Goal: Task Accomplishment & Management: Manage account settings

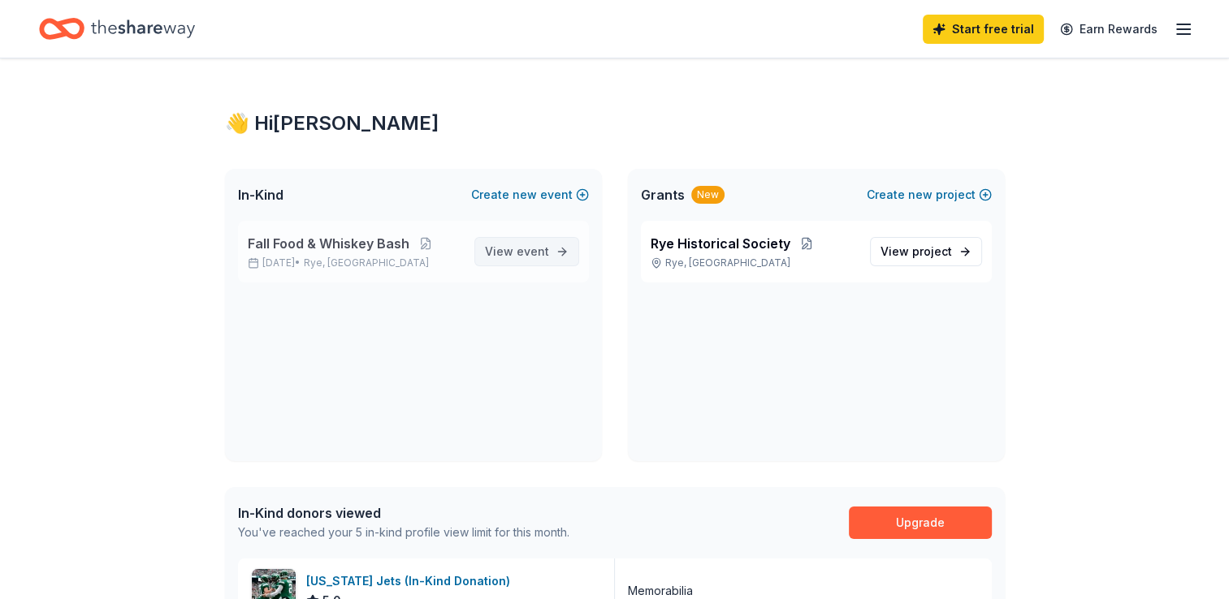
click at [492, 245] on span "View event" at bounding box center [517, 251] width 64 height 19
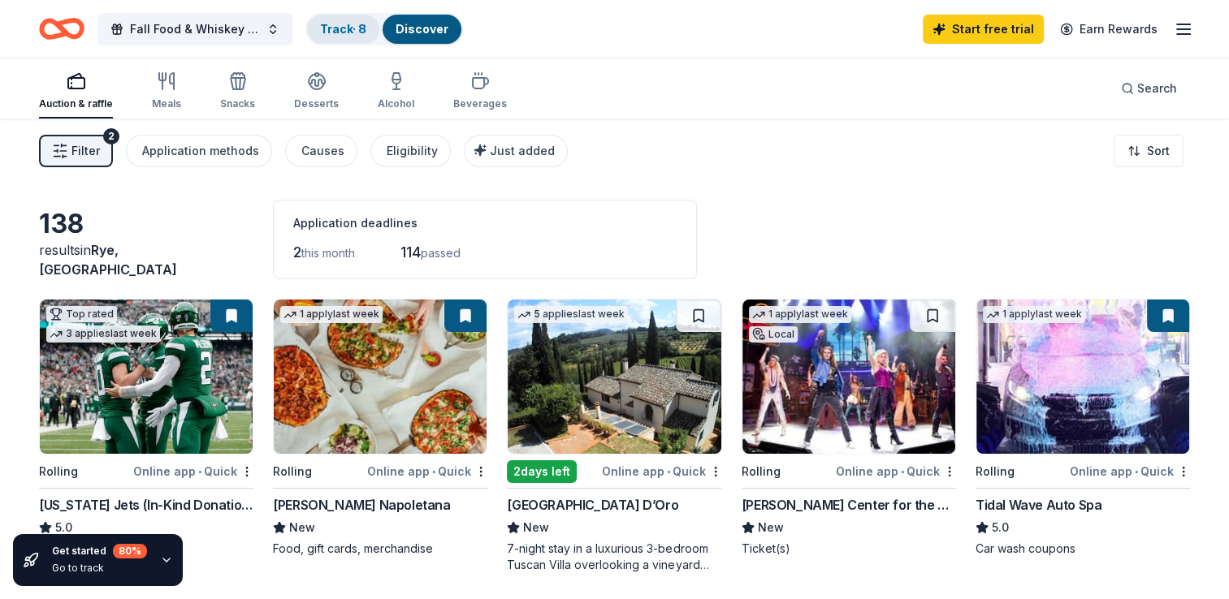
click at [339, 18] on div "Track · 8" at bounding box center [343, 29] width 72 height 29
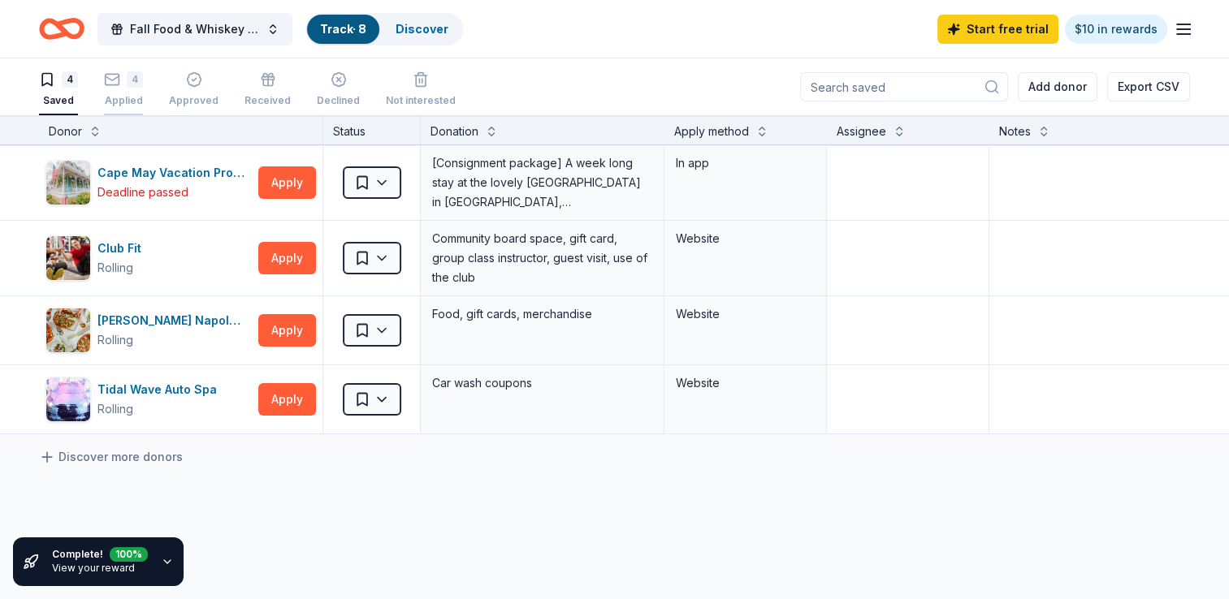
click at [110, 84] on rect "button" at bounding box center [113, 79] width 14 height 11
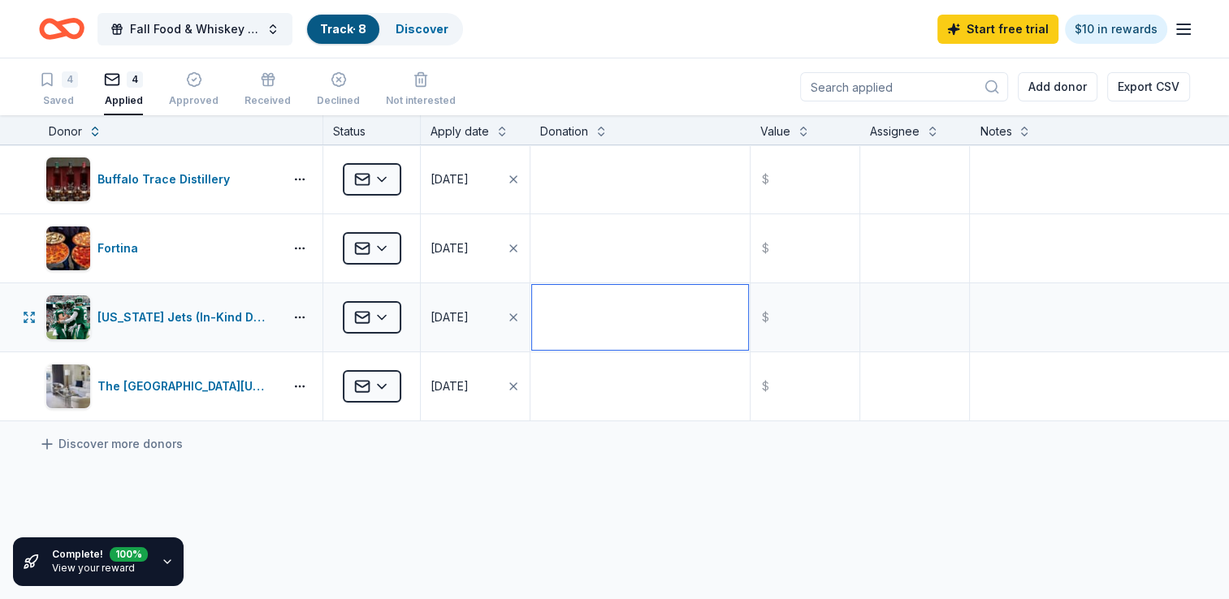
click at [647, 309] on textarea at bounding box center [640, 317] width 216 height 65
click at [385, 320] on html "Fall Food & Whiskey Bash Track · 8 Discover Start free trial $10 in rewards 4 S…" at bounding box center [614, 299] width 1229 height 599
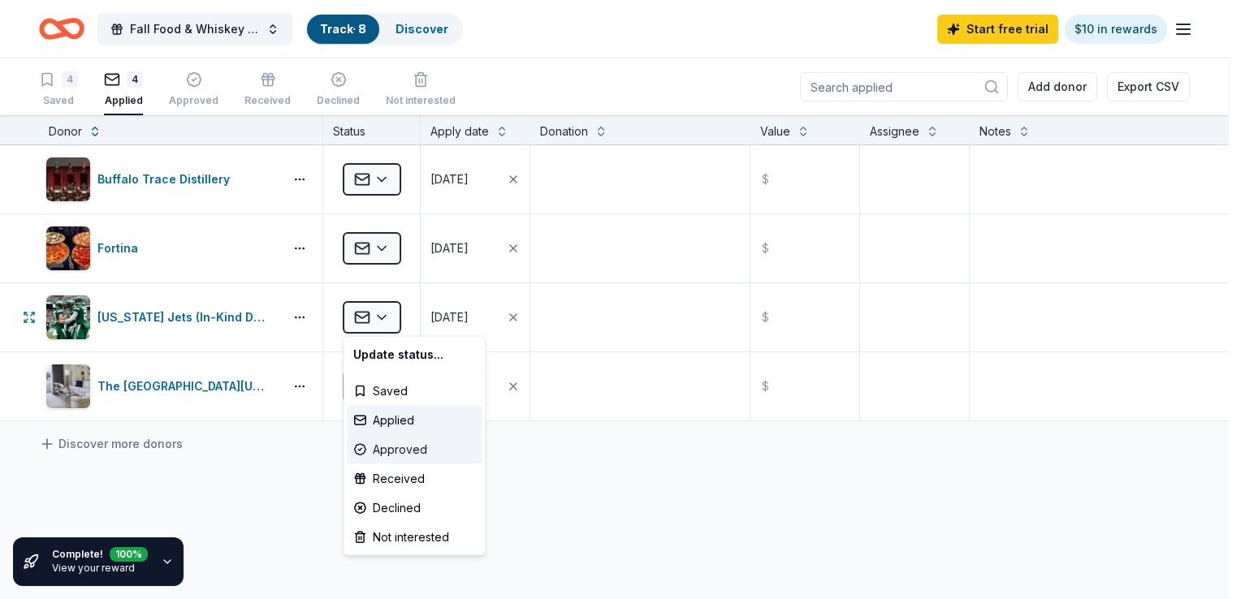
click at [387, 456] on div "Approved" at bounding box center [414, 449] width 135 height 29
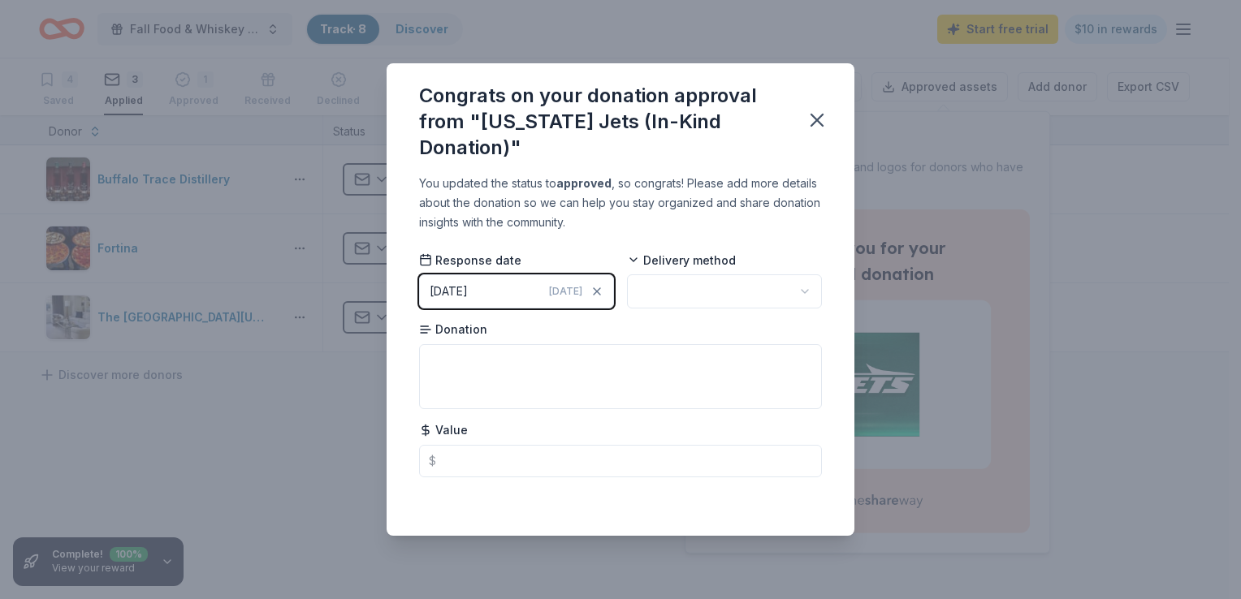
click at [557, 296] on span "Today" at bounding box center [565, 291] width 33 height 13
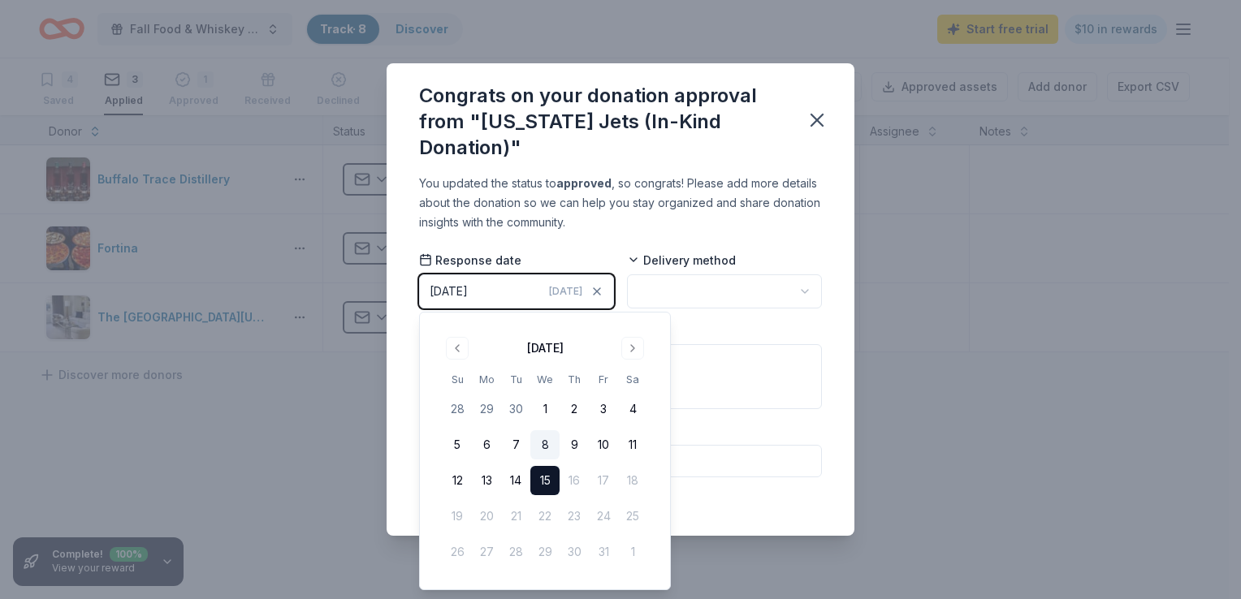
click at [536, 437] on button "8" at bounding box center [544, 444] width 29 height 29
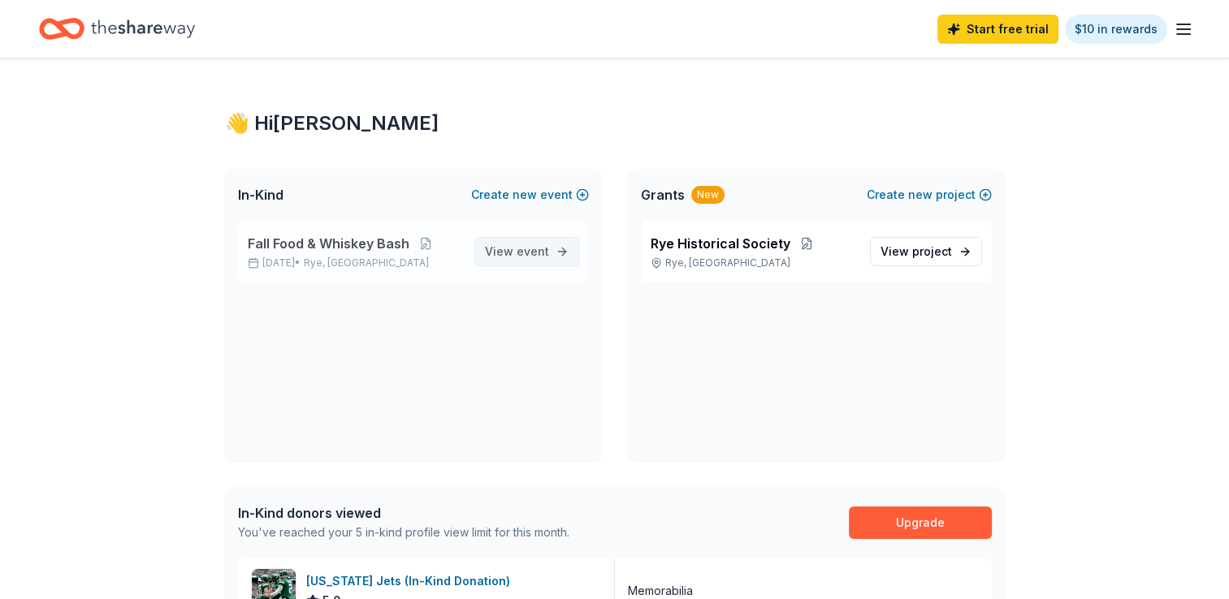
click at [536, 259] on span "View event" at bounding box center [517, 251] width 64 height 19
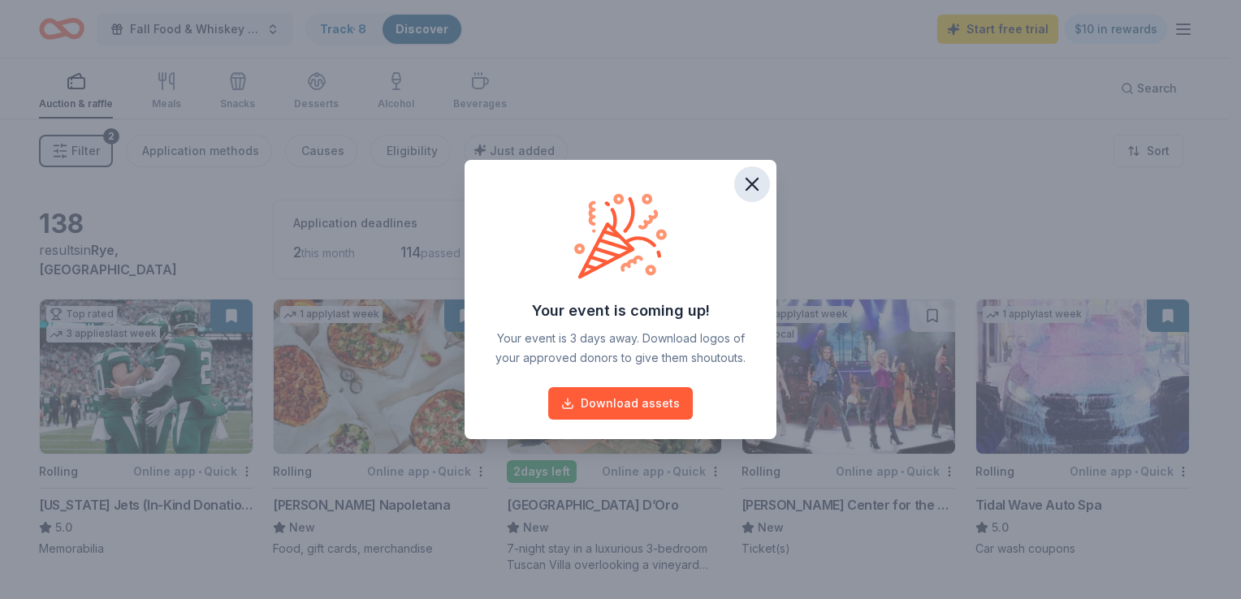
click at [752, 181] on icon "button" at bounding box center [752, 184] width 23 height 23
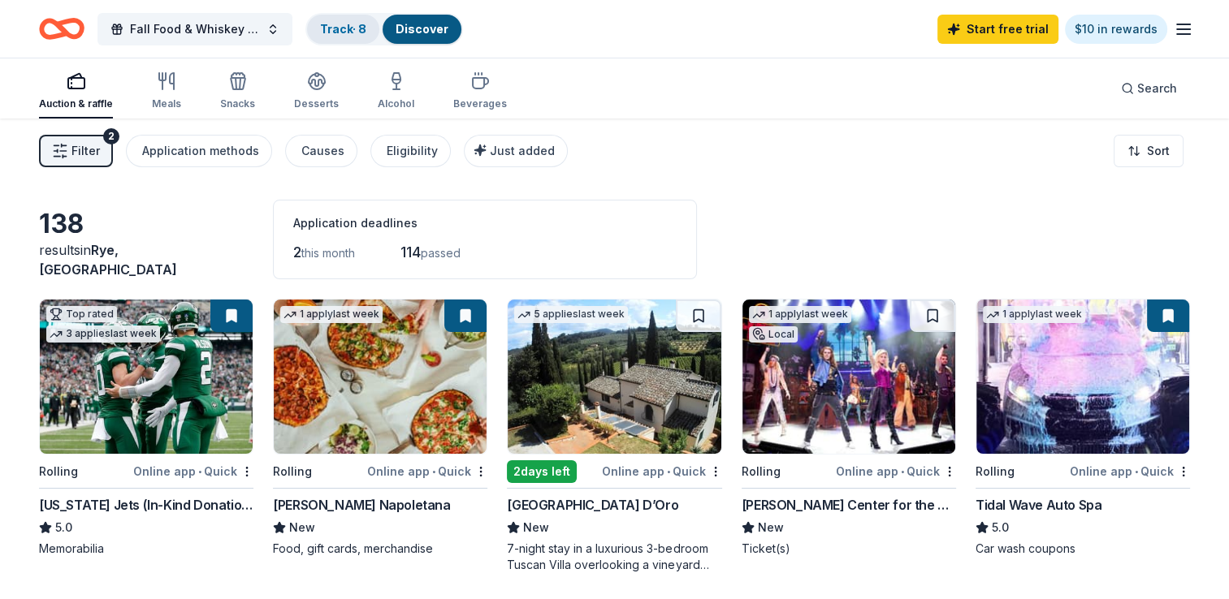
click at [331, 22] on link "Track · 8" at bounding box center [343, 29] width 46 height 14
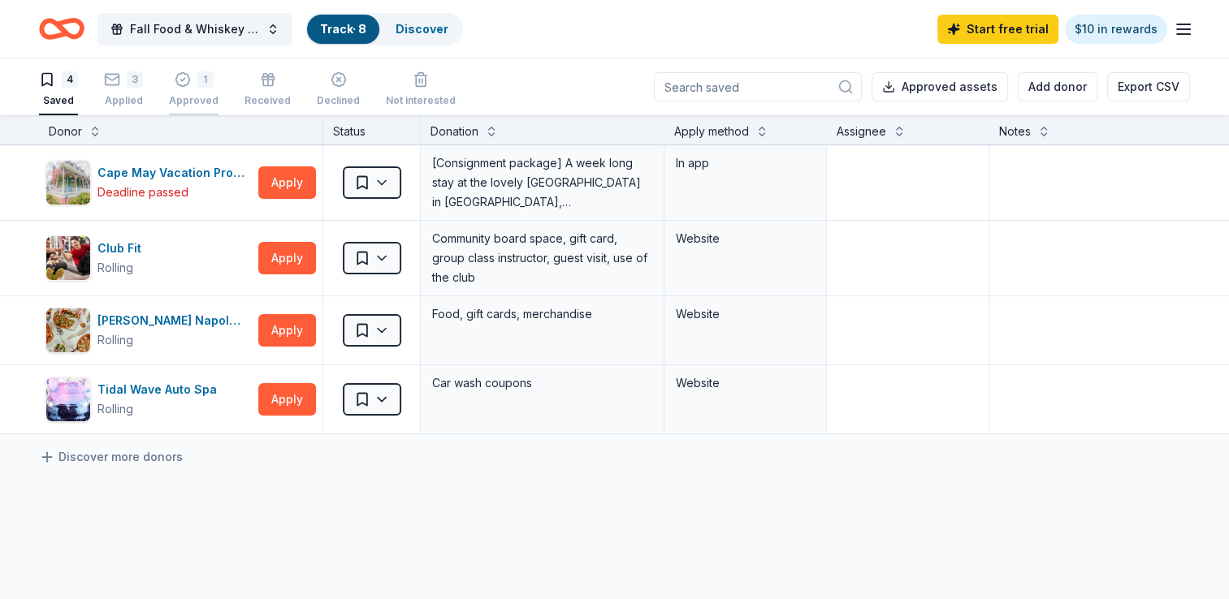
click at [184, 86] on icon "button" at bounding box center [183, 79] width 16 height 16
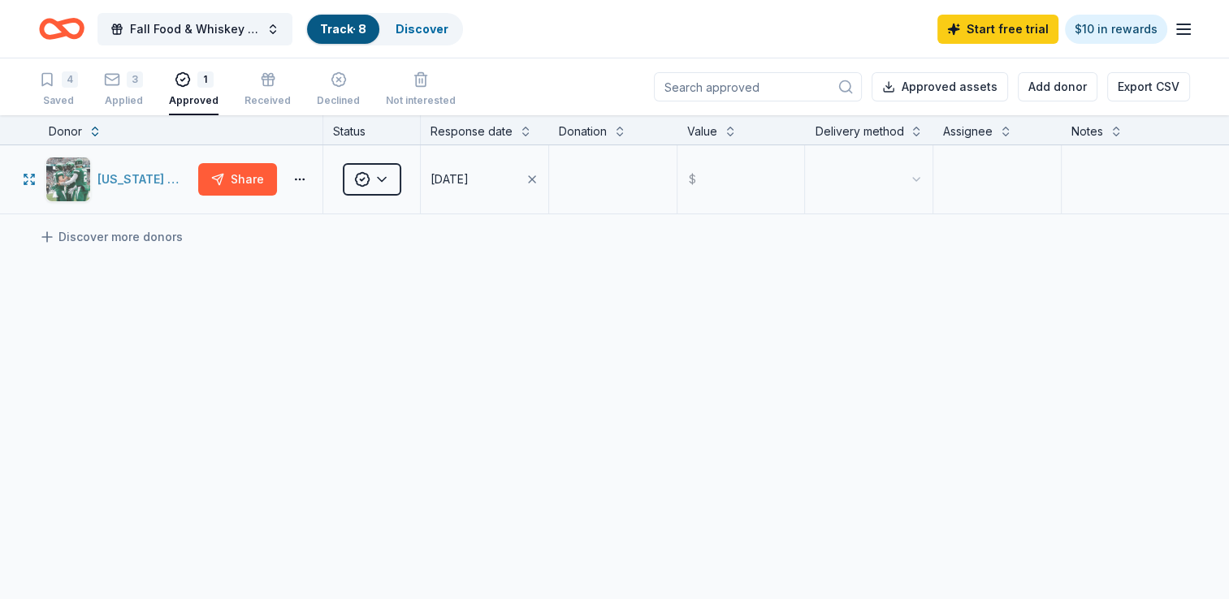
click at [96, 175] on div "[US_STATE] Jets (In-Kind Donation)" at bounding box center [118, 179] width 146 height 45
click at [523, 177] on button "10/15/2025" at bounding box center [485, 179] width 128 height 68
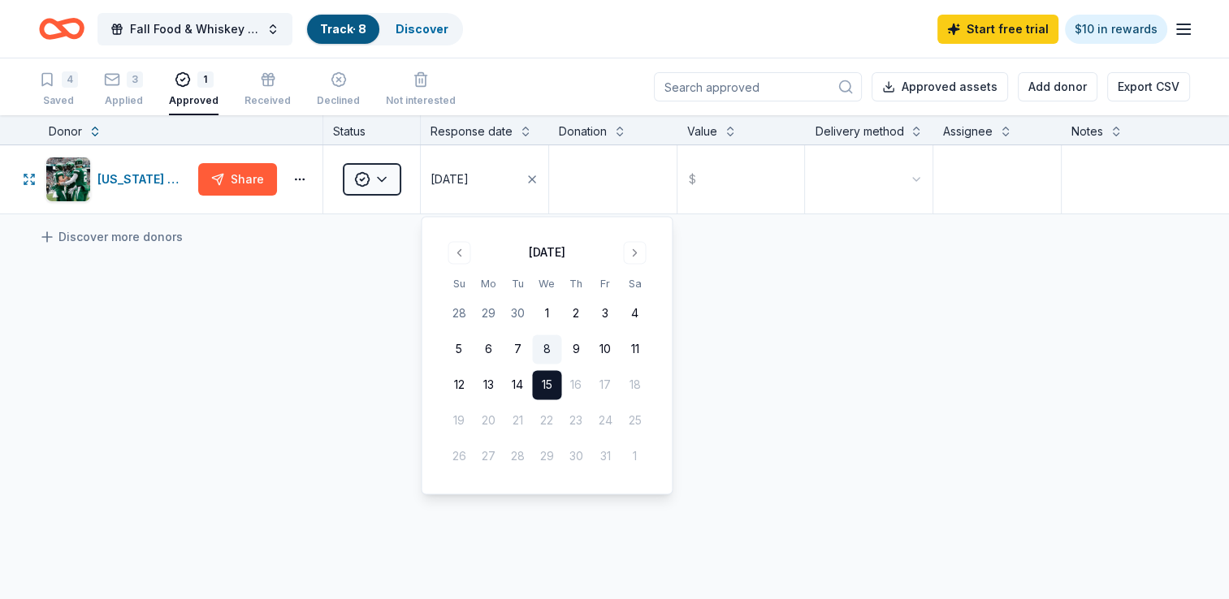
click at [547, 348] on button "8" at bounding box center [546, 349] width 29 height 29
click at [549, 348] on button "8" at bounding box center [546, 349] width 29 height 29
click at [533, 352] on button "8" at bounding box center [546, 349] width 29 height 29
drag, startPoint x: 539, startPoint y: 349, endPoint x: 774, endPoint y: 352, distance: 234.7
click at [774, 352] on body "Fall Food & Whiskey Bash Track · 8 Discover Start free trial $10 in rewards 4 S…" at bounding box center [614, 299] width 1229 height 599
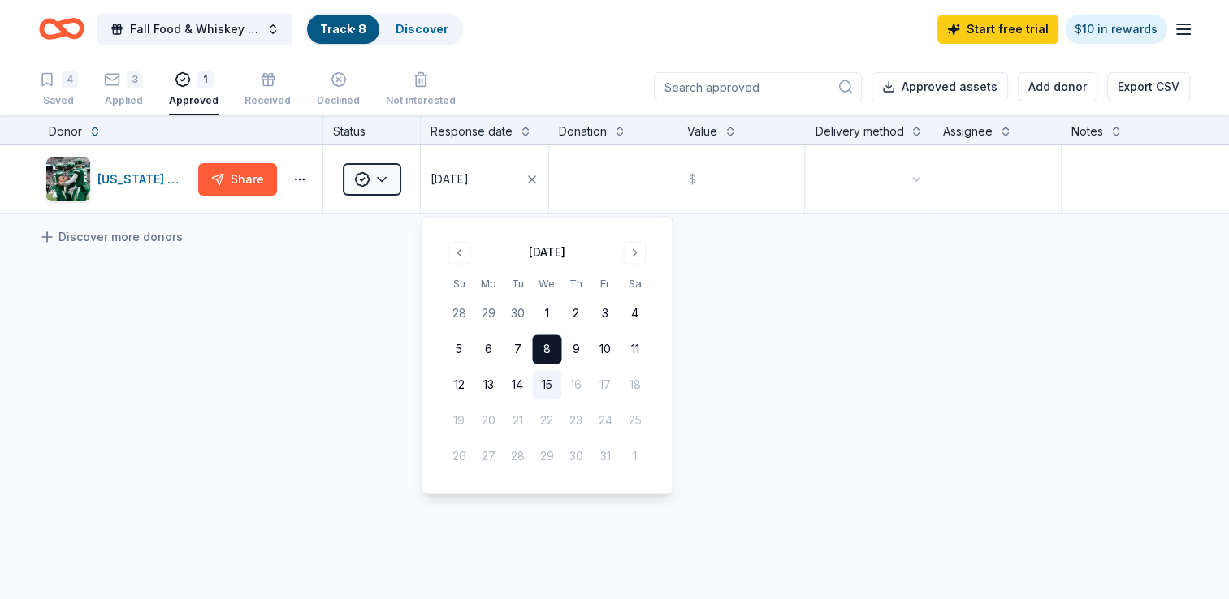
click at [774, 352] on div "New York Jets (In-Kind Donation) Share Approved 10/08/2025 $ Discover more dono…" at bounding box center [614, 332] width 1229 height 374
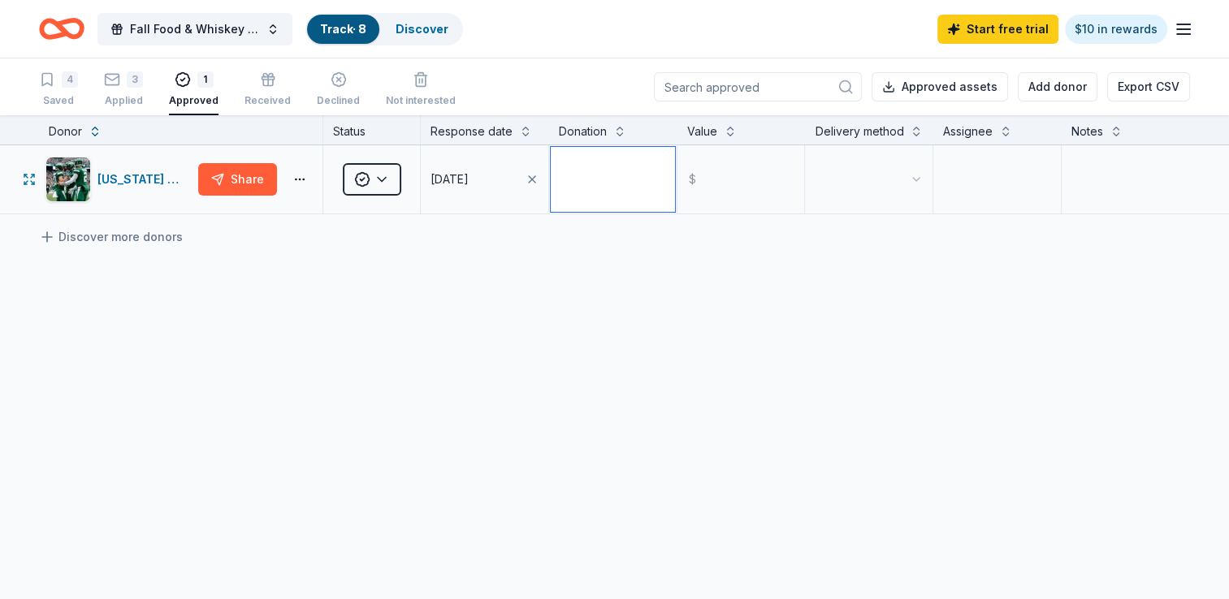
click at [612, 175] on textarea at bounding box center [613, 179] width 124 height 65
type textarea "Lithograph Photo"
click at [721, 190] on input "text" at bounding box center [741, 179] width 124 height 65
type input "100.00"
click at [799, 286] on div "New York Jets (In-Kind Donation) Share Approved 10/08/2025 Lithograph Photo $ 1…" at bounding box center [614, 332] width 1229 height 374
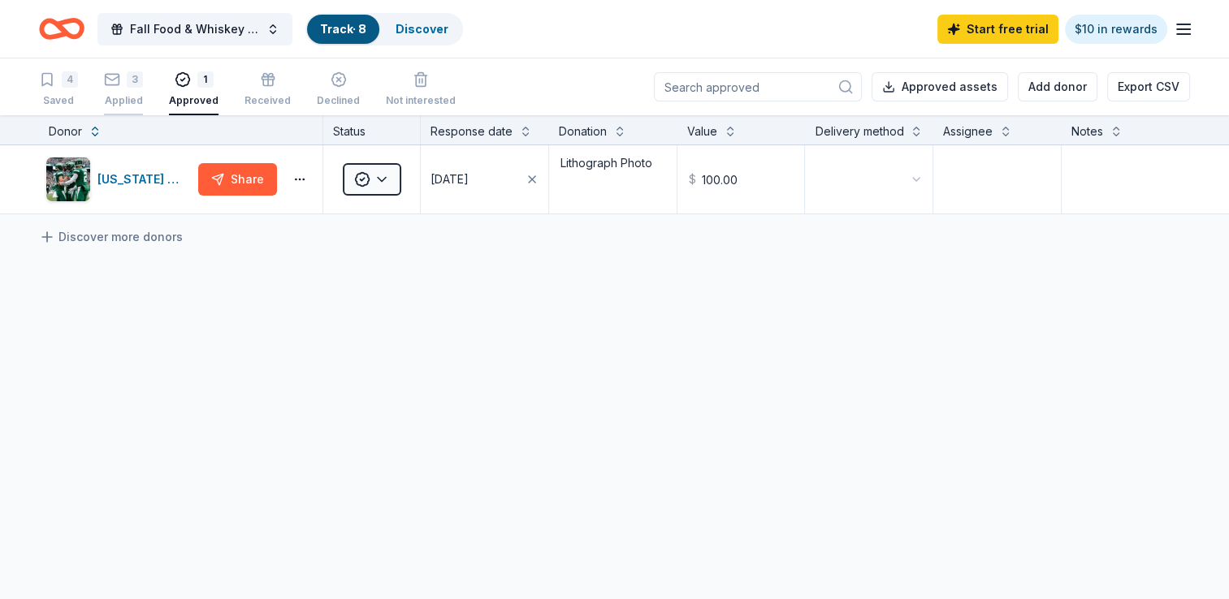
click at [119, 86] on icon "button" at bounding box center [112, 79] width 16 height 16
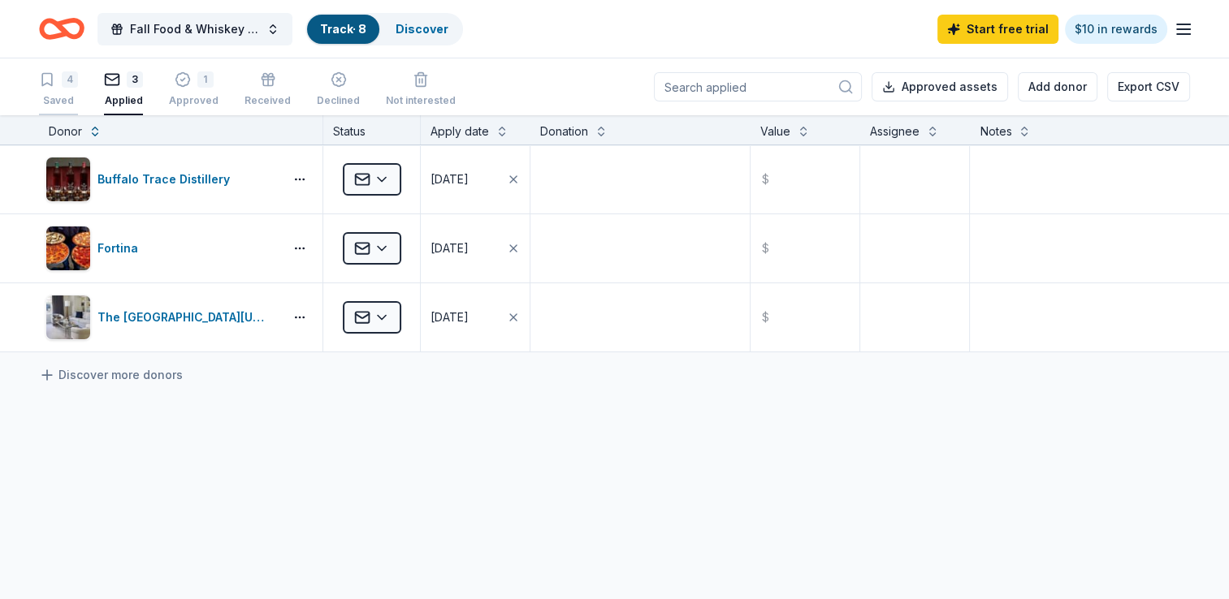
click at [67, 86] on div "4" at bounding box center [70, 79] width 16 height 16
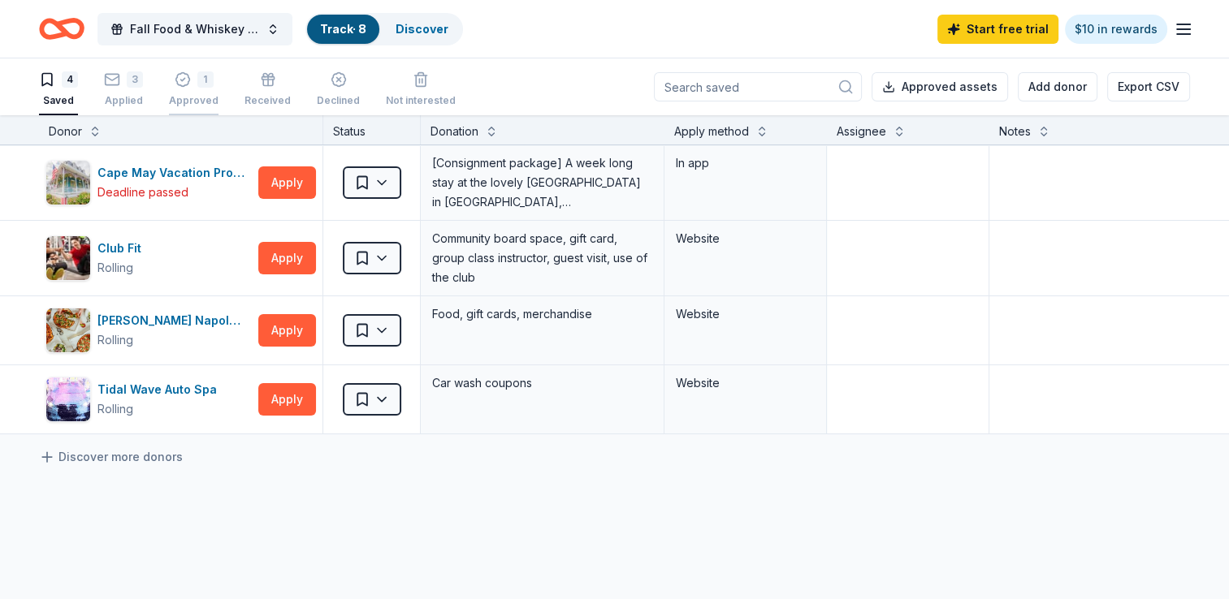
click at [183, 93] on div "1 Approved" at bounding box center [194, 89] width 50 height 36
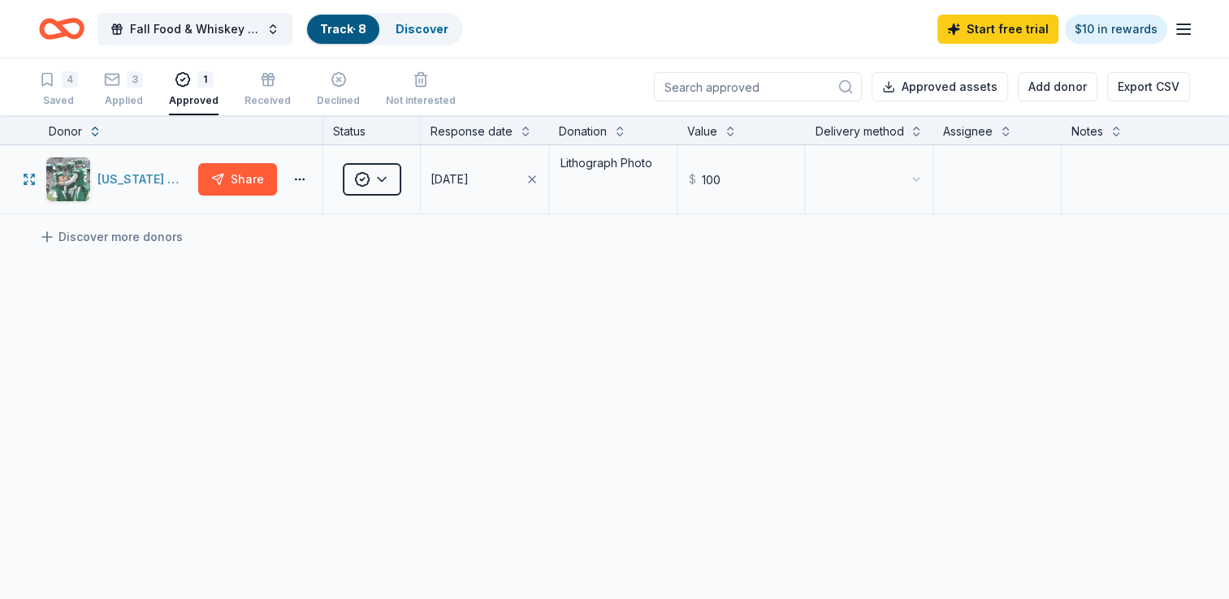
click at [145, 172] on div "[US_STATE] Jets (In-Kind Donation)" at bounding box center [144, 179] width 94 height 19
click at [937, 80] on button "Approved assets" at bounding box center [939, 86] width 136 height 29
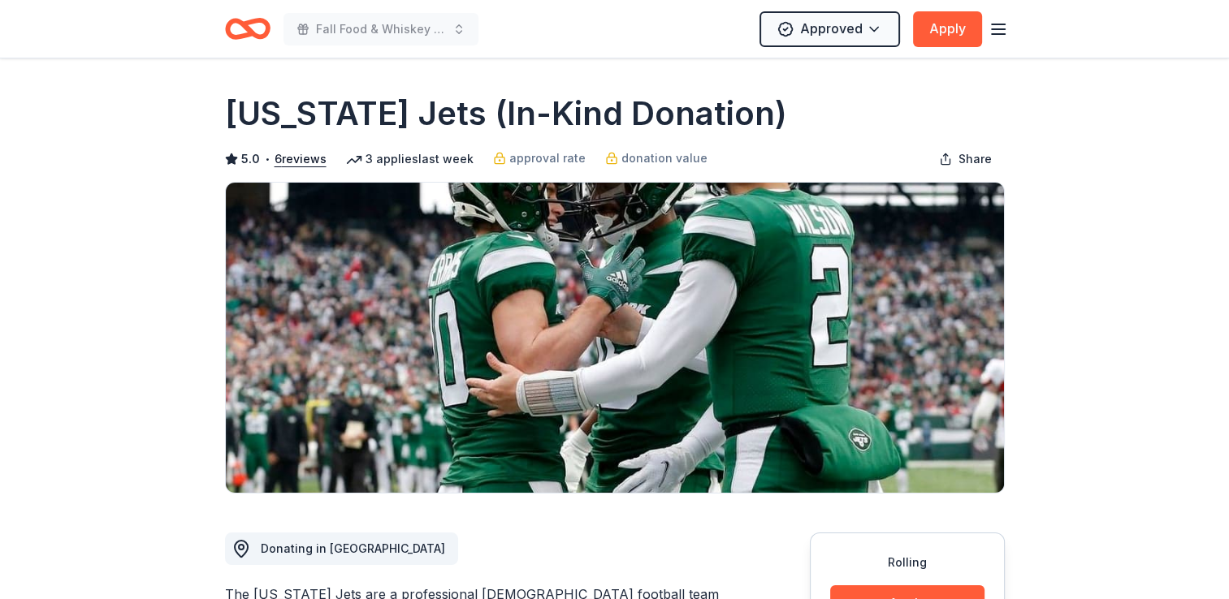
click at [1006, 31] on icon "button" at bounding box center [997, 28] width 19 height 19
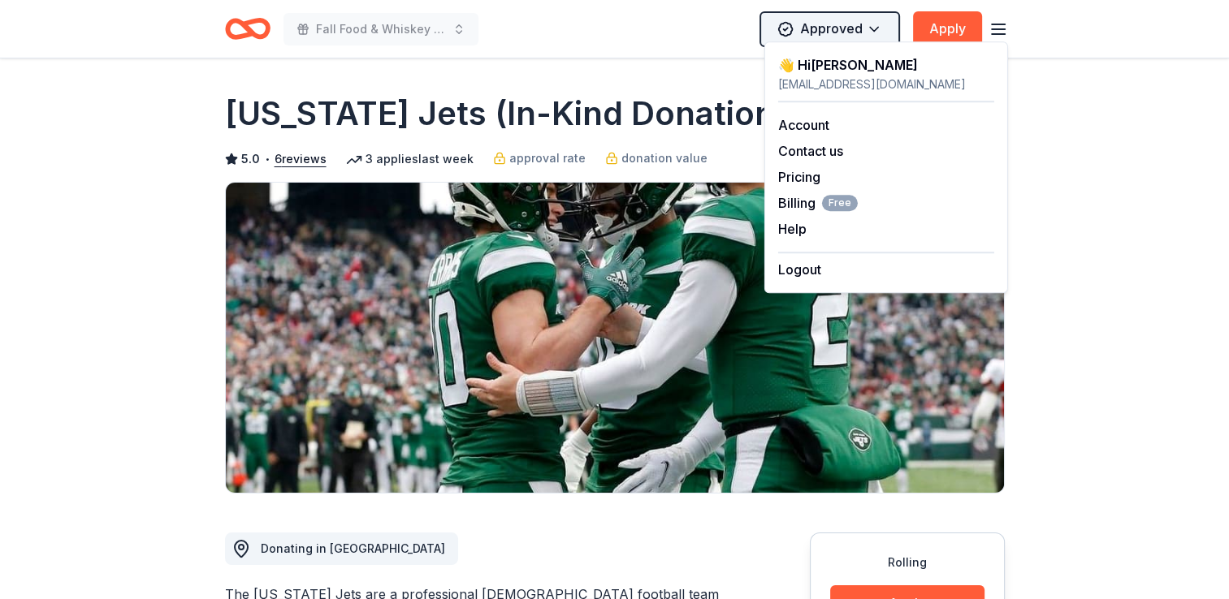
click at [872, 31] on html "Fall Food & Whiskey Bash Approved Apply Rolling Share [US_STATE] Jets (In-Kind …" at bounding box center [614, 299] width 1229 height 599
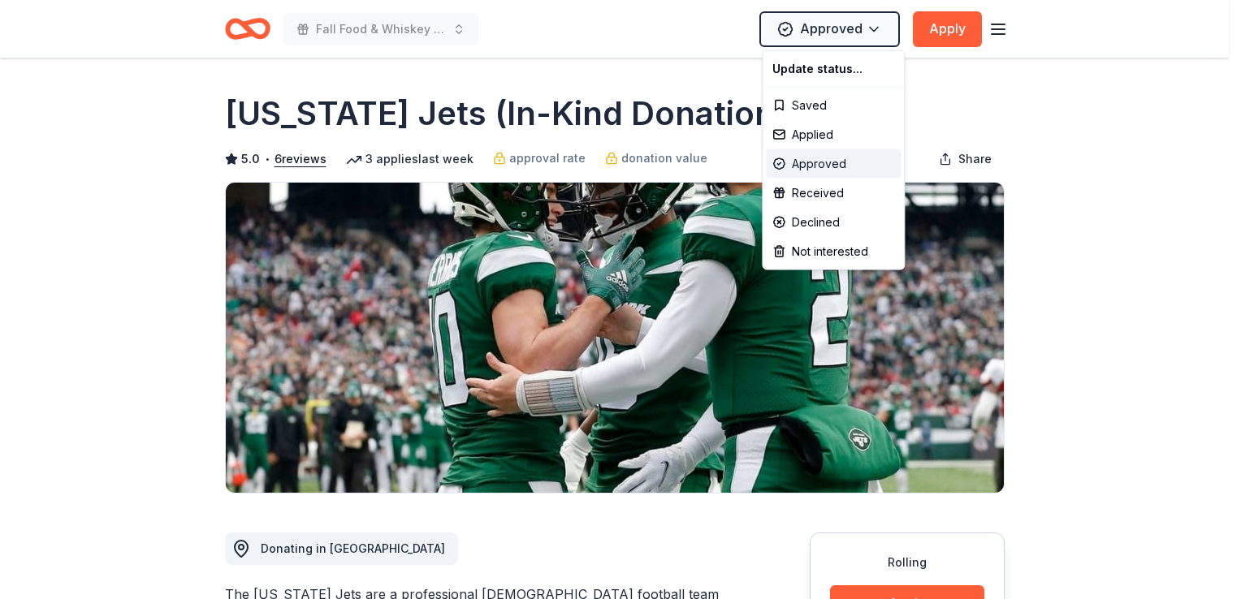
click at [818, 165] on div "Approved" at bounding box center [833, 163] width 135 height 29
